Goal: Task Accomplishment & Management: Use online tool/utility

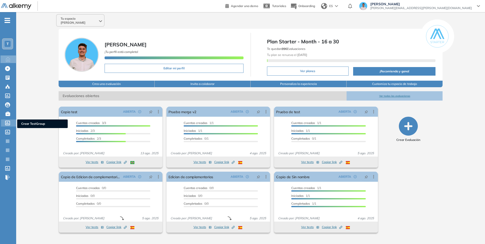
click at [8, 124] on icon at bounding box center [7, 123] width 5 height 5
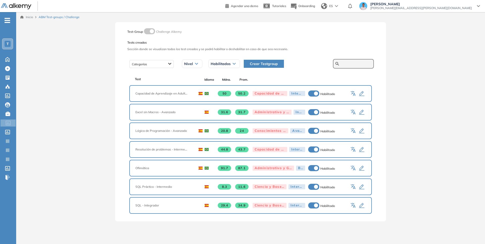
click at [349, 65] on input "text" at bounding box center [356, 64] width 30 height 5
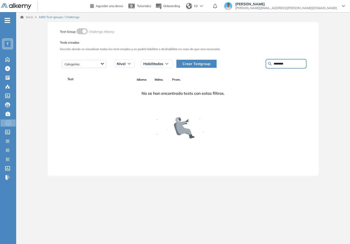
click at [280, 63] on input "********" at bounding box center [288, 64] width 30 height 5
type input "*******"
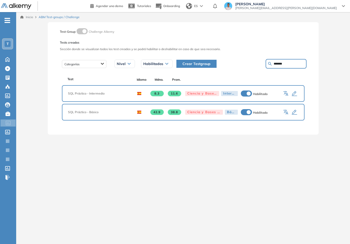
click at [284, 94] on icon "button" at bounding box center [286, 94] width 6 height 6
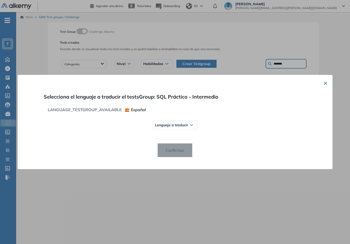
drag, startPoint x: 180, startPoint y: 125, endPoint x: 180, endPoint y: 127, distance: 2.5
click at [180, 125] on span "Lenguaje a traducir" at bounding box center [171, 125] width 33 height 4
click at [165, 155] on span "Portugués" at bounding box center [167, 154] width 20 height 4
click at [172, 149] on span "Confirmar" at bounding box center [175, 150] width 27 height 8
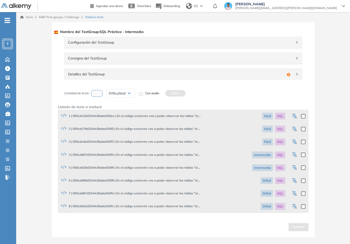
click at [293, 115] on icon "button" at bounding box center [295, 117] width 6 height 6
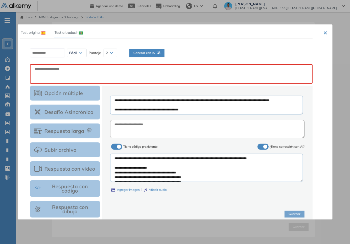
click at [156, 55] on span "Generar con IA" at bounding box center [146, 52] width 27 height 5
type textarea "**********"
click at [165, 71] on textarea at bounding box center [171, 73] width 283 height 19
paste textarea "**********"
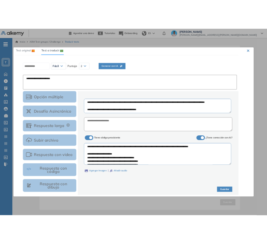
scroll to position [8, 0]
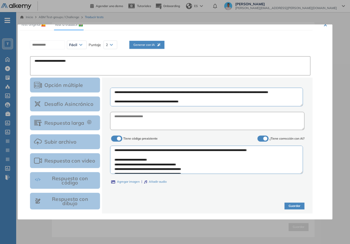
type textarea "**********"
click at [291, 207] on button "Guardar" at bounding box center [294, 206] width 20 height 7
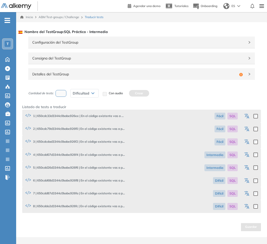
click at [249, 116] on icon "button" at bounding box center [247, 117] width 6 height 6
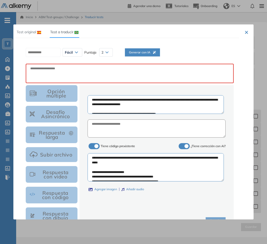
scroll to position [0, 0]
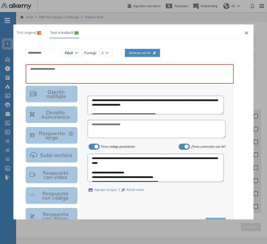
click at [46, 31] on div "Test original Test a traducir" at bounding box center [47, 33] width 63 height 12
click at [37, 32] on img at bounding box center [39, 32] width 4 height 3
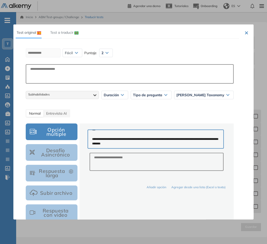
click at [47, 30] on div "Test original Test a traducir" at bounding box center [47, 33] width 63 height 12
click at [72, 33] on span "Test a traducir" at bounding box center [61, 32] width 23 height 5
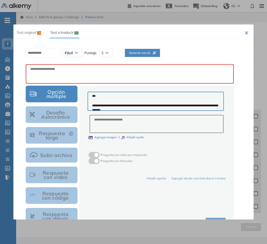
scroll to position [57, 0]
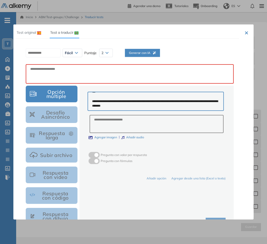
click at [245, 35] on button "×" at bounding box center [247, 33] width 4 height 6
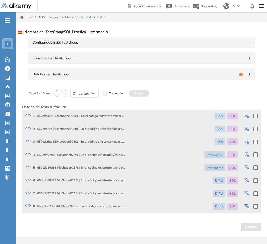
click at [246, 117] on icon "button" at bounding box center [247, 117] width 6 height 6
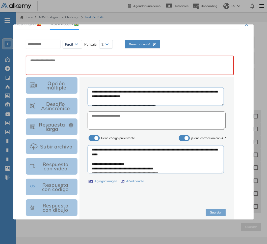
scroll to position [0, 0]
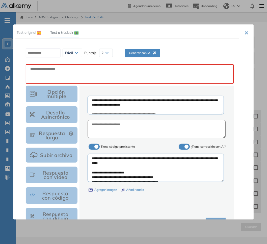
click at [38, 30] on div "Test original" at bounding box center [28, 33] width 25 height 6
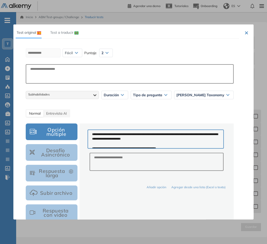
click at [63, 32] on span "Test a traducir" at bounding box center [61, 32] width 23 height 5
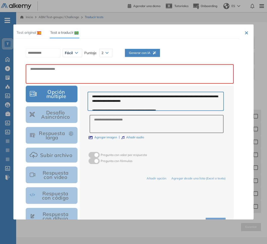
click at [40, 34] on img at bounding box center [39, 32] width 4 height 3
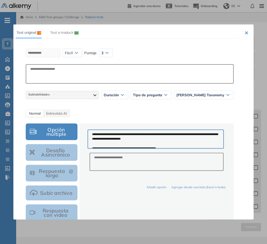
click at [246, 32] on button "×" at bounding box center [247, 33] width 4 height 6
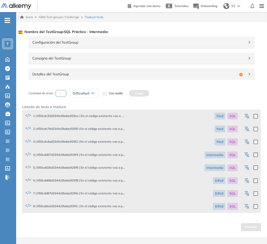
click at [246, 116] on icon "button" at bounding box center [246, 116] width 4 height 4
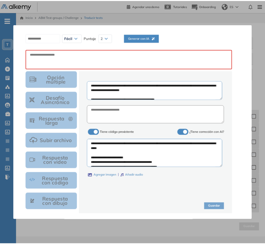
scroll to position [15, 0]
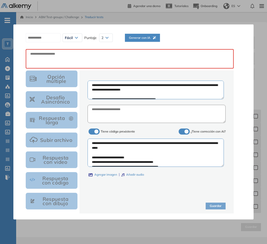
drag, startPoint x: 251, startPoint y: 13, endPoint x: 252, endPoint y: 18, distance: 4.9
click at [251, 13] on div at bounding box center [133, 122] width 267 height 244
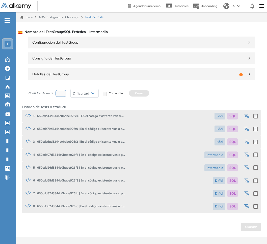
click at [197, 77] on div "Detalles del TestGroup Incompleto" at bounding box center [141, 74] width 227 height 12
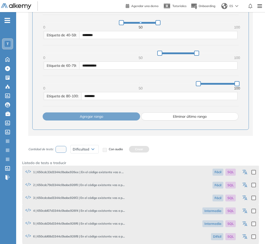
scroll to position [293, 0]
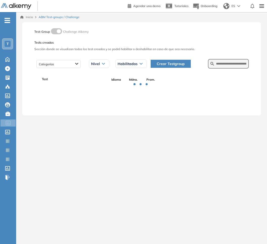
click at [172, 64] on span "Crear Testgroup" at bounding box center [171, 64] width 28 height 6
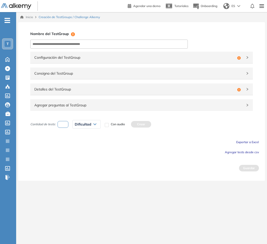
click at [167, 108] on div "Agregar preguntas al TestGroup" at bounding box center [141, 105] width 223 height 12
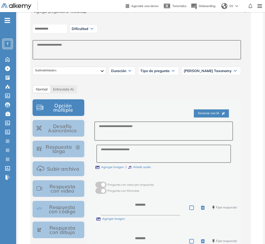
scroll to position [95, 0]
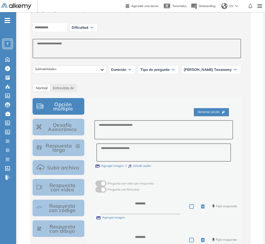
click at [71, 213] on button "Respuesta con código" at bounding box center [59, 208] width 52 height 17
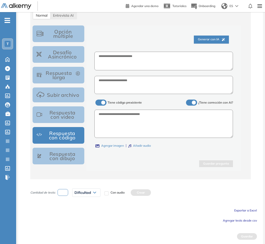
scroll to position [169, 0]
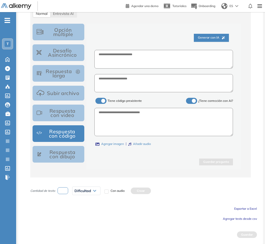
click at [191, 98] on label at bounding box center [191, 101] width 11 height 6
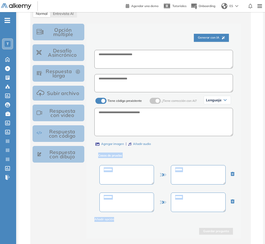
drag, startPoint x: 97, startPoint y: 156, endPoint x: 214, endPoint y: 217, distance: 132.5
click at [215, 219] on div "Generar con IA Tiene código prexistente ¿Tiene corrección con AI? Lenguaje SQL …" at bounding box center [163, 126] width 139 height 193
click at [207, 205] on textarea at bounding box center [198, 202] width 55 height 19
drag, startPoint x: 132, startPoint y: 169, endPoint x: 195, endPoint y: 159, distance: 63.8
click at [134, 168] on textarea at bounding box center [126, 174] width 55 height 19
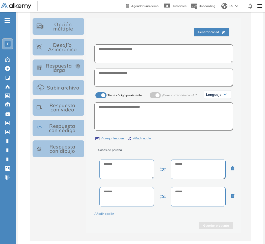
scroll to position [176, 0]
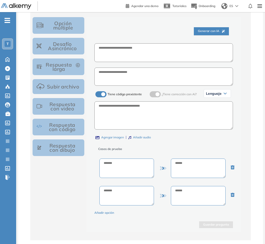
click at [175, 95] on span "¿Tiene corrección con AI?" at bounding box center [179, 94] width 35 height 4
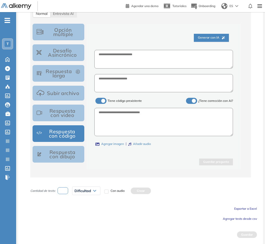
click at [196, 100] on div "¿Tiene corrección con AI?" at bounding box center [209, 101] width 48 height 6
click at [196, 99] on label at bounding box center [191, 101] width 11 height 6
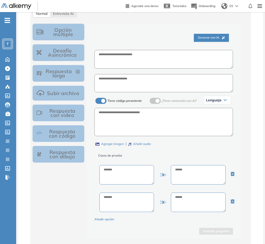
click at [158, 100] on label at bounding box center [155, 101] width 11 height 6
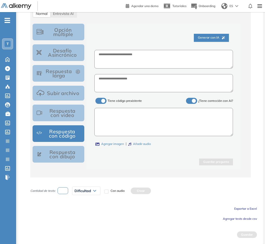
click at [184, 115] on textarea at bounding box center [163, 122] width 139 height 28
drag, startPoint x: 196, startPoint y: 100, endPoint x: 193, endPoint y: 101, distance: 2.8
click at [190, 100] on span at bounding box center [188, 100] width 4 height 4
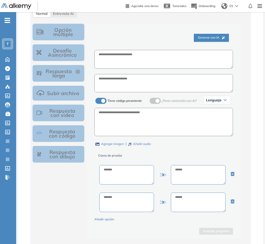
drag, startPoint x: 190, startPoint y: 100, endPoint x: 177, endPoint y: 101, distance: 13.2
click at [190, 101] on span "¿Tiene corrección con AI?" at bounding box center [179, 101] width 35 height 4
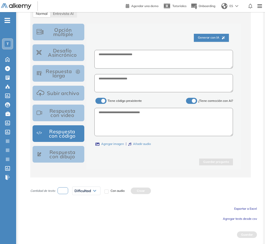
drag, startPoint x: 127, startPoint y: 101, endPoint x: 123, endPoint y: 103, distance: 4.4
click at [127, 101] on span "Tiene código prexistente" at bounding box center [125, 101] width 34 height 4
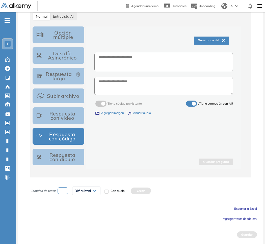
scroll to position [167, 0]
click at [204, 102] on span "¿Tiene corrección con AI?" at bounding box center [215, 104] width 35 height 4
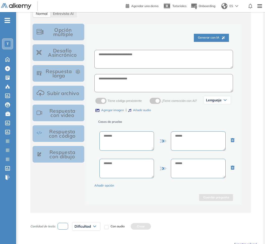
click at [174, 101] on span "¿Tiene corrección con AI?" at bounding box center [179, 101] width 35 height 4
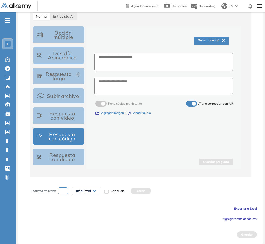
click at [105, 104] on label at bounding box center [100, 104] width 11 height 6
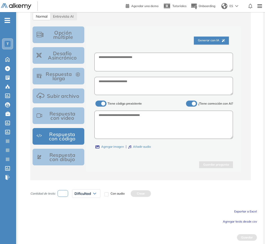
click at [99, 102] on span at bounding box center [97, 103] width 4 height 4
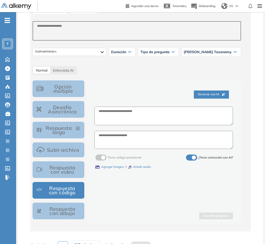
scroll to position [113, 0]
click at [190, 157] on label at bounding box center [191, 158] width 11 height 6
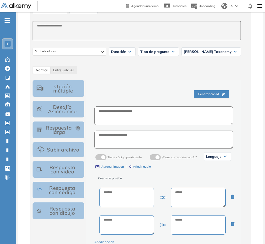
drag, startPoint x: 91, startPoint y: 161, endPoint x: 103, endPoint y: 159, distance: 11.8
click at [93, 160] on div "Generar con IA Tiene código prexistente ¿Tiene corrección con AI? Lenguaje SQL …" at bounding box center [163, 171] width 155 height 182
drag, startPoint x: 151, startPoint y: 159, endPoint x: 136, endPoint y: 160, distance: 14.9
click at [151, 159] on label at bounding box center [155, 158] width 11 height 6
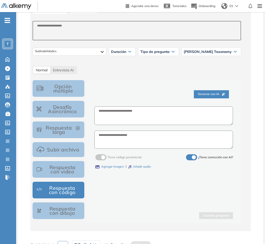
click at [117, 158] on span "Tiene código prexistente" at bounding box center [125, 158] width 34 height 4
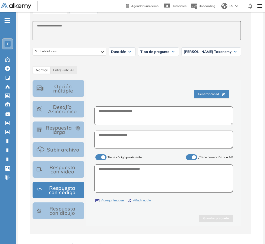
click at [217, 156] on span "¿Tiene corrección con AI?" at bounding box center [215, 158] width 35 height 4
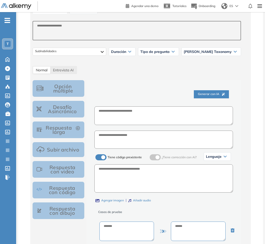
click at [187, 159] on span "¿Tiene corrección con AI?" at bounding box center [179, 158] width 35 height 4
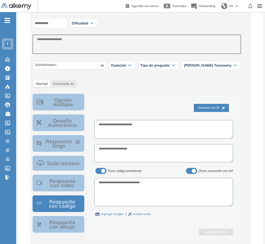
scroll to position [169, 0]
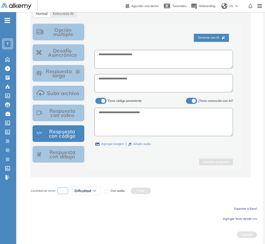
click at [193, 103] on label at bounding box center [191, 101] width 11 height 6
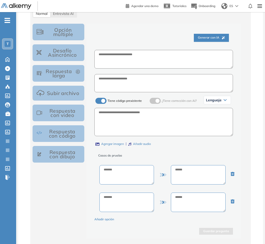
scroll to position [12, 0]
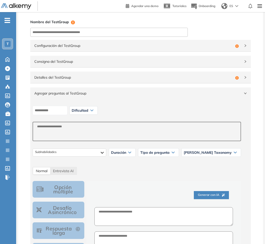
drag, startPoint x: 146, startPoint y: 36, endPoint x: 145, endPoint y: 40, distance: 4.1
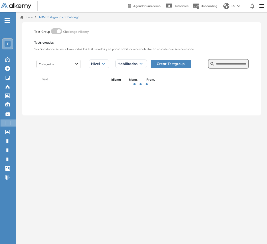
click at [216, 60] on form at bounding box center [228, 64] width 41 height 10
click at [218, 61] on form at bounding box center [228, 64] width 41 height 10
click at [222, 65] on input "text" at bounding box center [231, 64] width 30 height 5
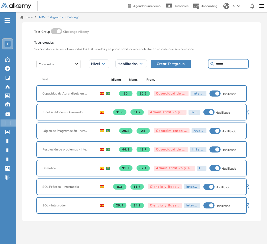
type input "******"
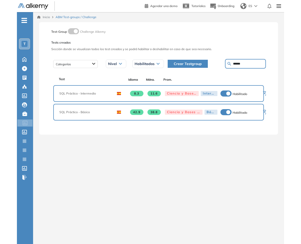
scroll to position [0, 12]
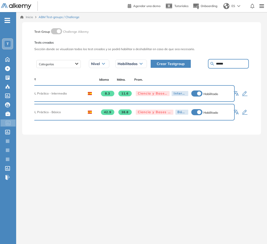
click at [236, 93] on icon "button" at bounding box center [236, 93] width 4 height 4
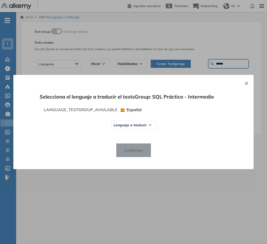
drag, startPoint x: 138, startPoint y: 122, endPoint x: 137, endPoint y: 127, distance: 4.5
click at [138, 122] on div "Lenguaje a traducir" at bounding box center [134, 125] width 44 height 8
drag, startPoint x: 125, startPoint y: 152, endPoint x: 127, endPoint y: 145, distance: 7.8
click at [125, 152] on span "Portugués" at bounding box center [126, 154] width 20 height 4
click at [128, 143] on div "Selecciona el lenguaje a traducir el testsGroup: SQL Práctico - Intermedio LANG…" at bounding box center [139, 122] width 228 height 95
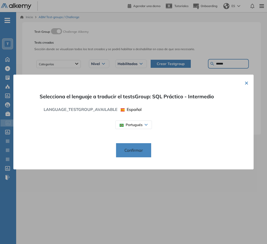
click at [141, 149] on span "Confirmar" at bounding box center [133, 150] width 27 height 8
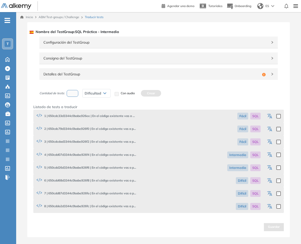
click at [272, 116] on icon "button" at bounding box center [270, 117] width 6 height 6
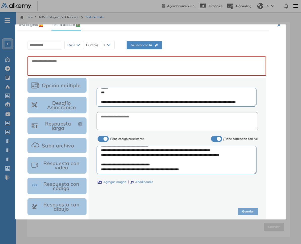
scroll to position [13, 0]
